Goal: Information Seeking & Learning: Learn about a topic

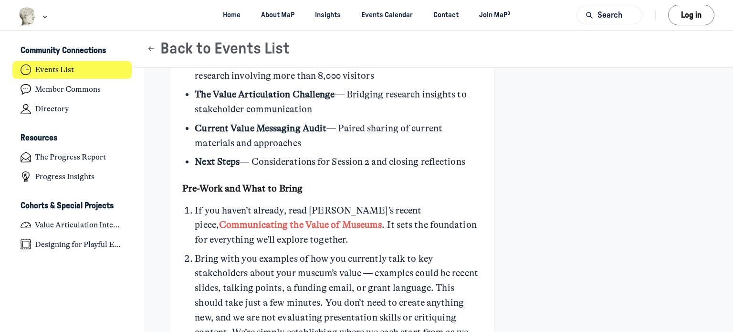
scroll to position [620, 0]
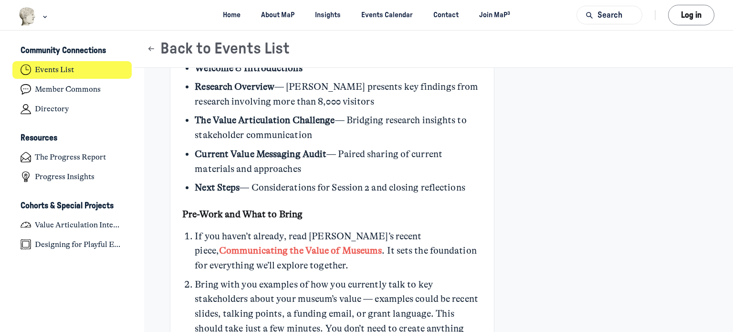
click at [382, 245] on link "Communicating the Value of Museums" at bounding box center [300, 250] width 163 height 11
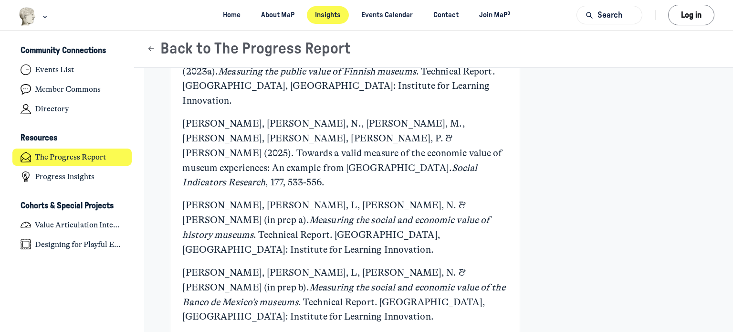
scroll to position [2283, 1875]
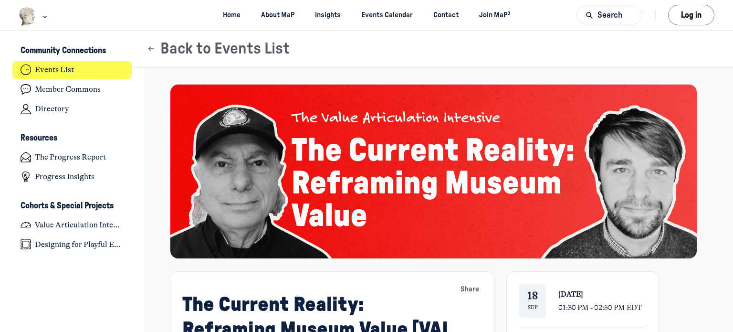
scroll to position [2563, 1875]
